Goal: Task Accomplishment & Management: Use online tool/utility

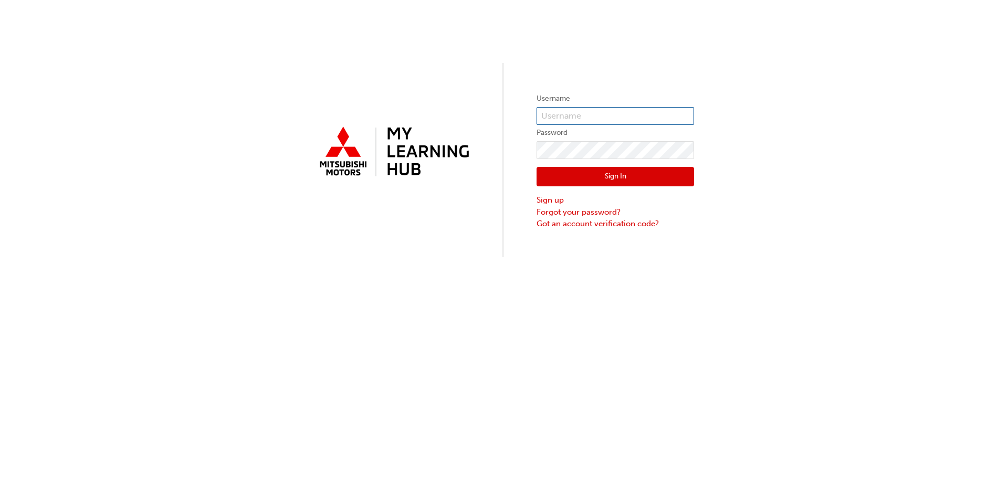
click at [588, 113] on input "text" at bounding box center [614, 116] width 157 height 18
type input "0005769606"
click button "Sign In" at bounding box center [614, 177] width 157 height 20
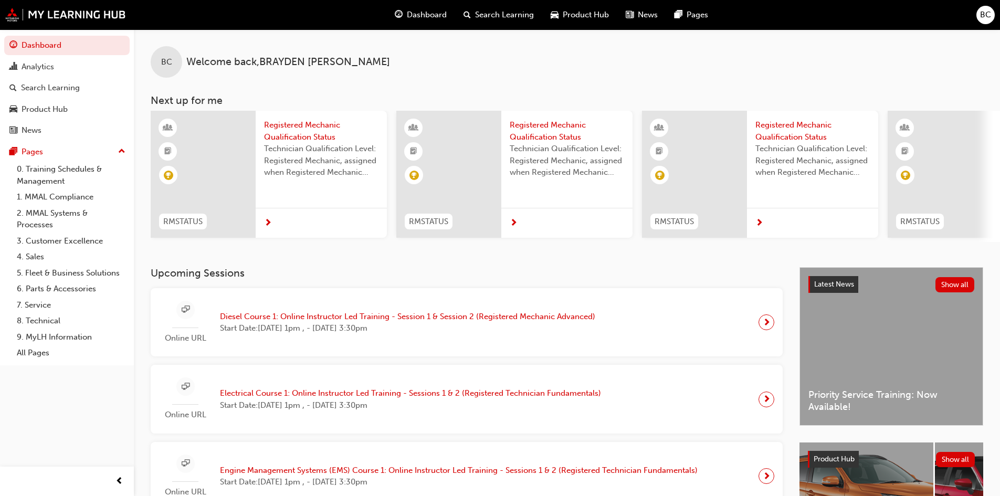
click at [443, 323] on span "Diesel Course 1: Online Instructor Led Training - Session 1 & Session 2 (Regist…" at bounding box center [407, 317] width 375 height 12
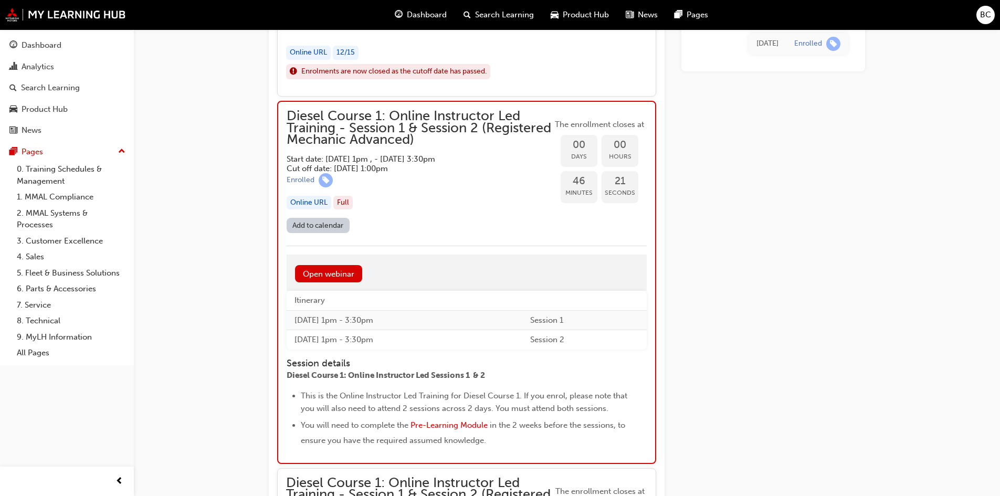
scroll to position [997, 0]
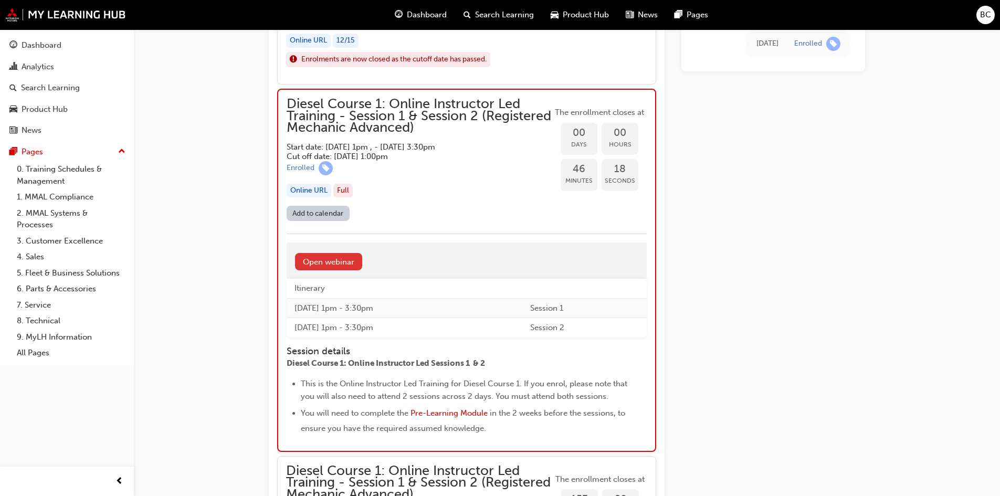
click at [322, 260] on link "Open webinar" at bounding box center [328, 261] width 67 height 17
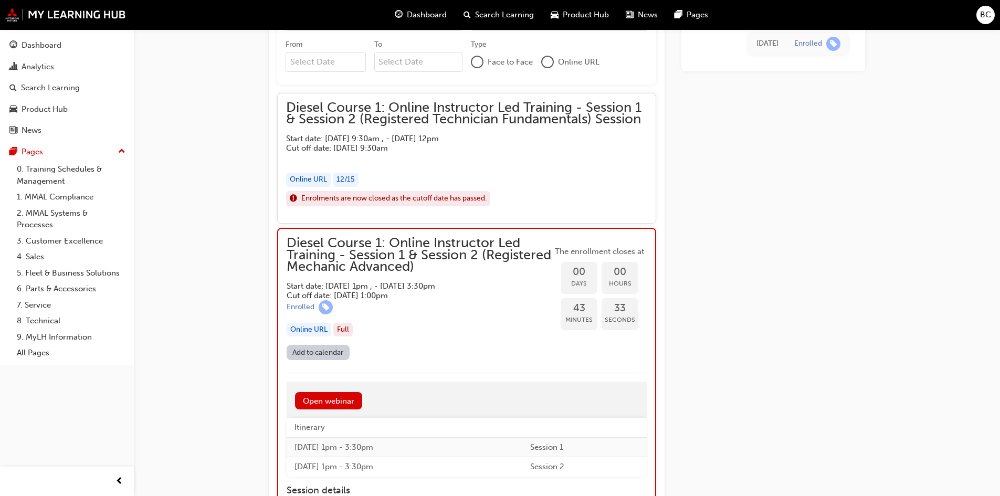
scroll to position [905, 0]
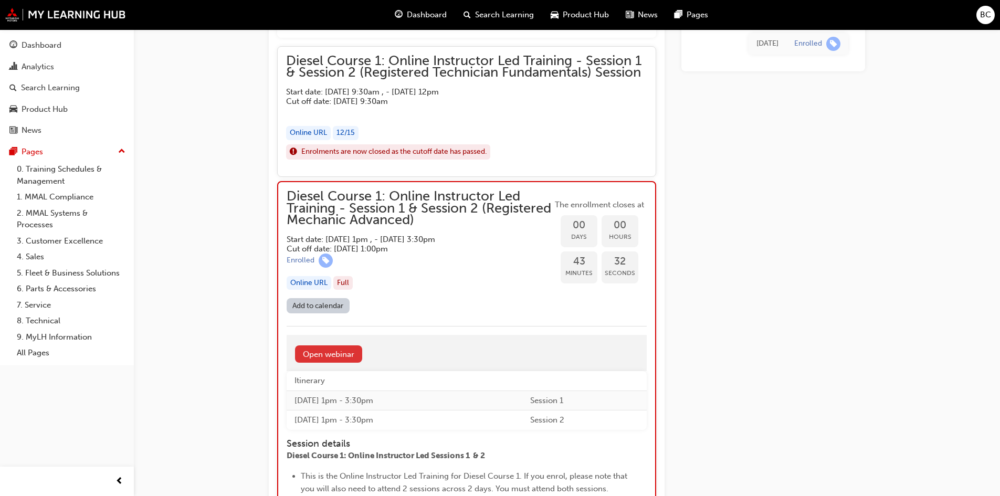
click at [352, 356] on link "Open webinar" at bounding box center [328, 353] width 67 height 17
